Goal: Task Accomplishment & Management: Manage account settings

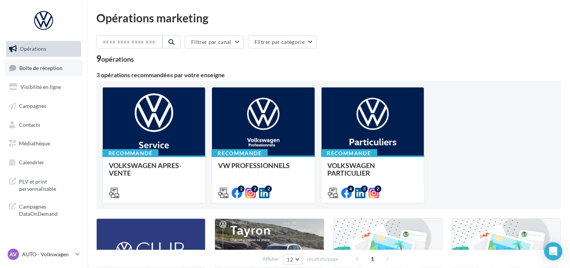
drag, startPoint x: 35, startPoint y: 61, endPoint x: 39, endPoint y: 60, distance: 4.2
click at [36, 61] on link "Boîte de réception" at bounding box center [44, 68] width 78 height 16
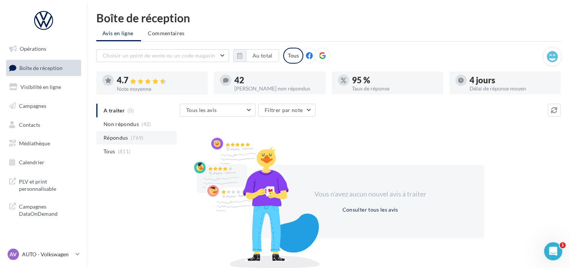
click at [127, 135] on span "Répondus" at bounding box center [115, 138] width 25 height 8
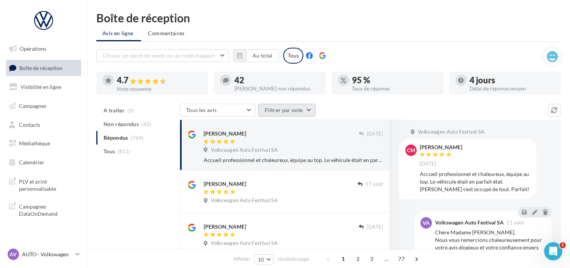
click at [294, 109] on button "Filtrer par note" at bounding box center [286, 110] width 57 height 13
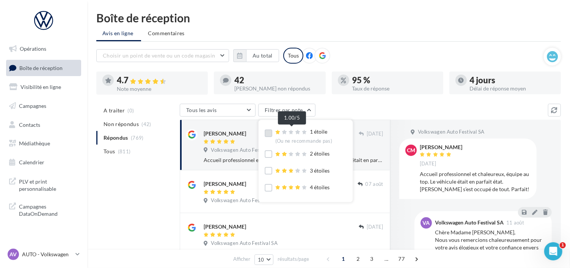
click at [292, 129] on span at bounding box center [291, 133] width 33 height 8
